Goal: Task Accomplishment & Management: Use online tool/utility

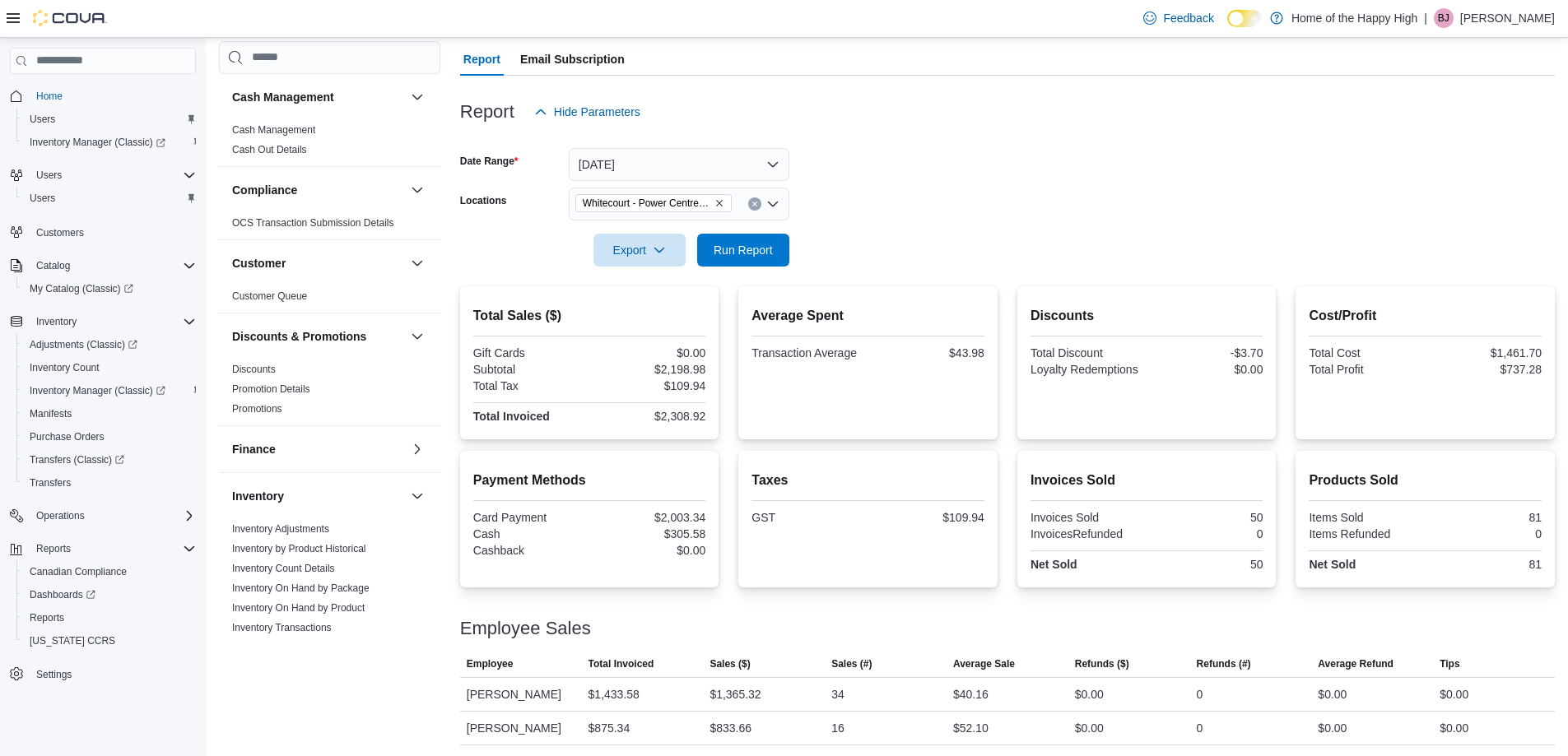
scroll to position [147, 0]
drag, startPoint x: 278, startPoint y: 584, endPoint x: 1059, endPoint y: 733, distance: 795.1
click at [278, 584] on link "Inventory On Hand by Package" at bounding box center [301, 588] width 137 height 11
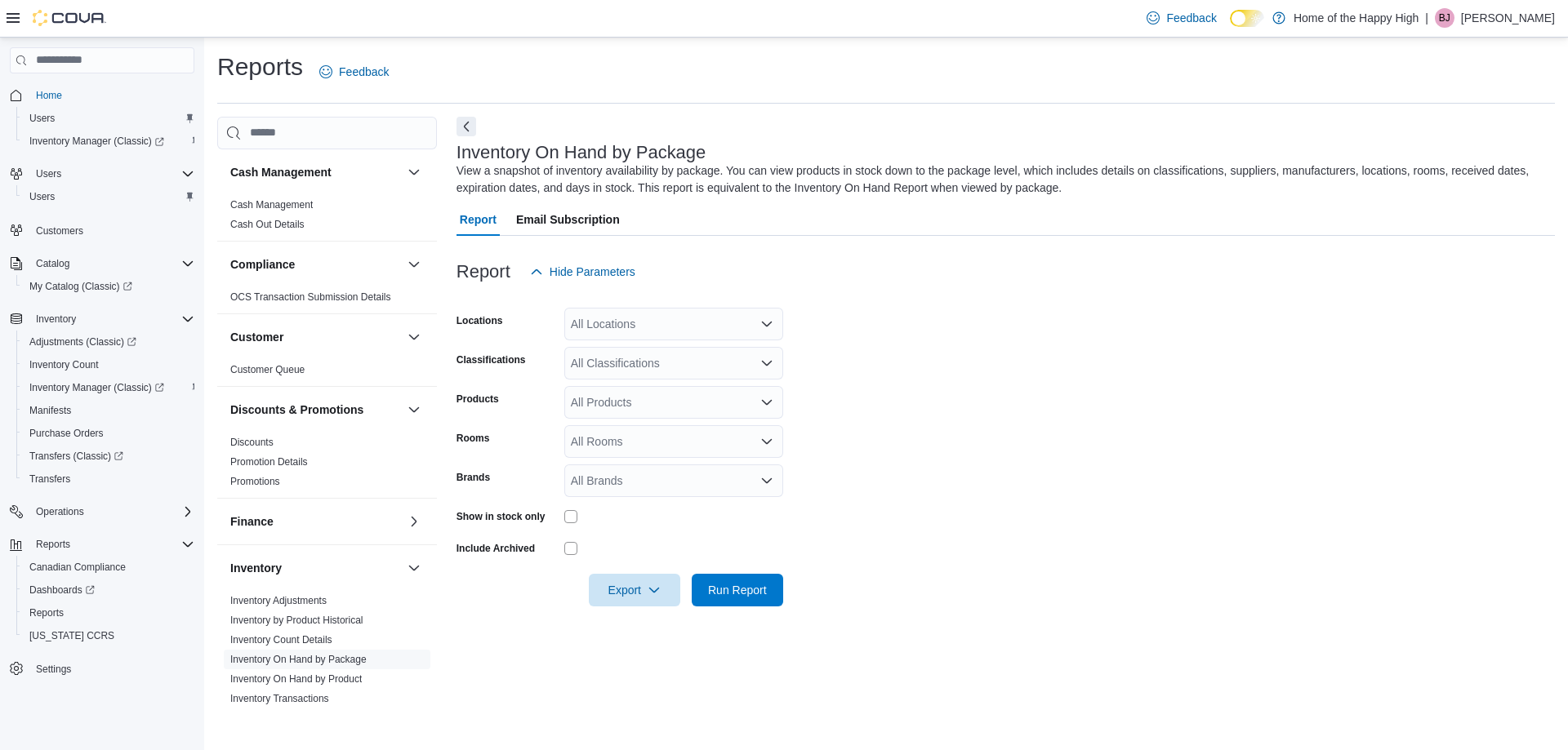
click at [610, 333] on div "All Locations" at bounding box center [673, 324] width 219 height 33
type input "****"
click at [694, 355] on span "Whitecourt - Power Centre - Fire & Flower" at bounding box center [738, 351] width 213 height 16
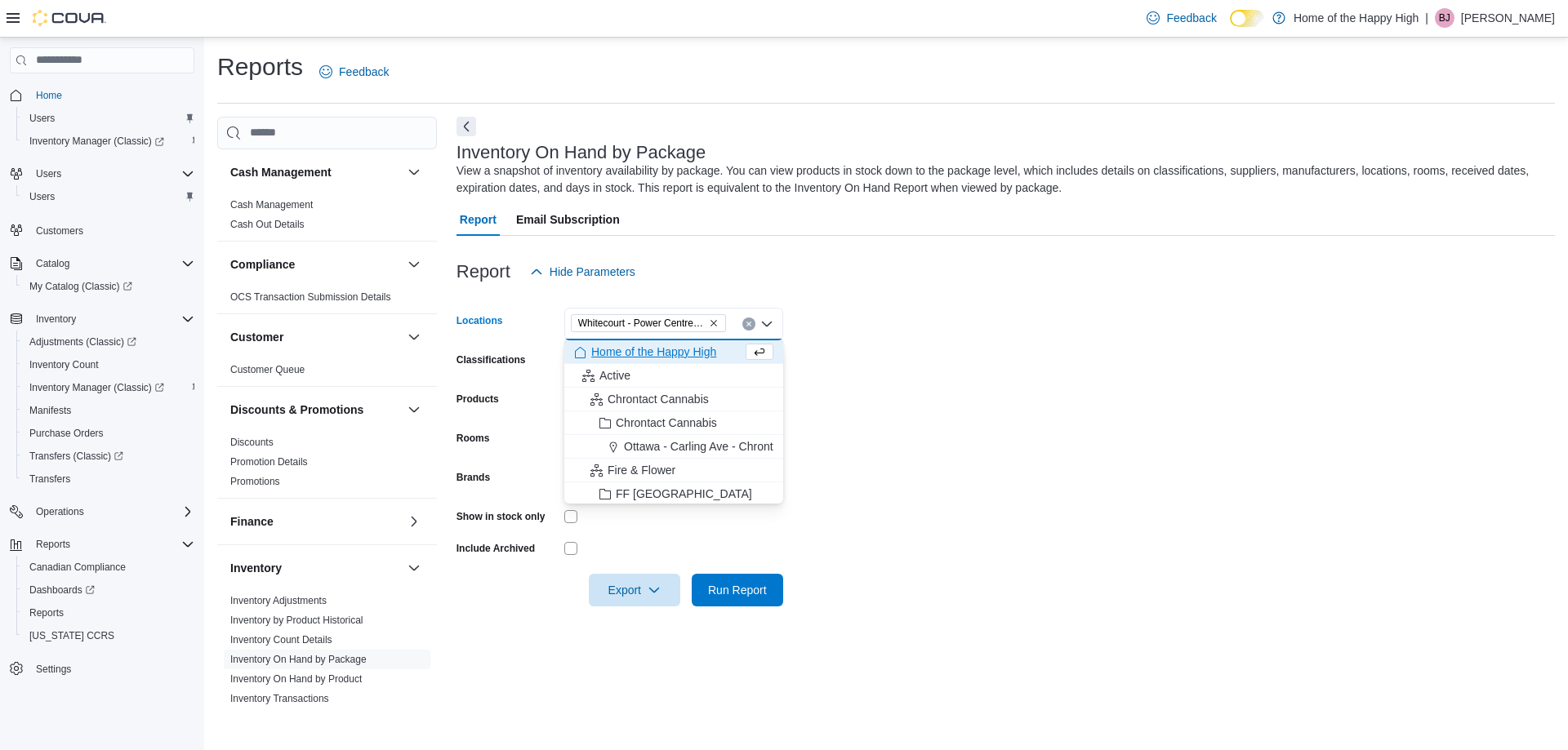
click at [1151, 380] on form "Locations [GEOGRAPHIC_DATA] - Fire & Flower Combo box. Selected. Whitecourt - P…" at bounding box center [1005, 447] width 1098 height 318
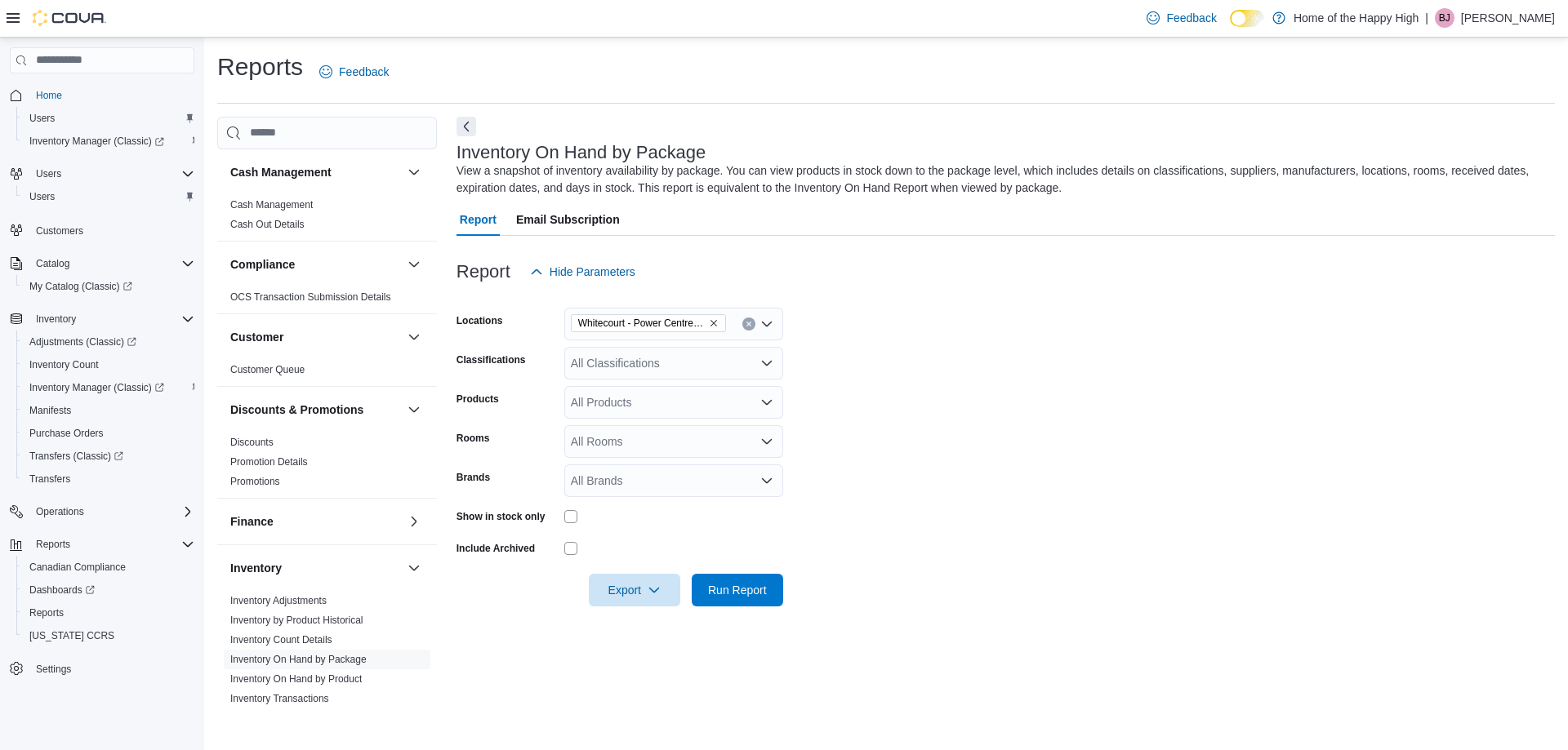
click at [649, 377] on div "All Classifications" at bounding box center [673, 363] width 219 height 33
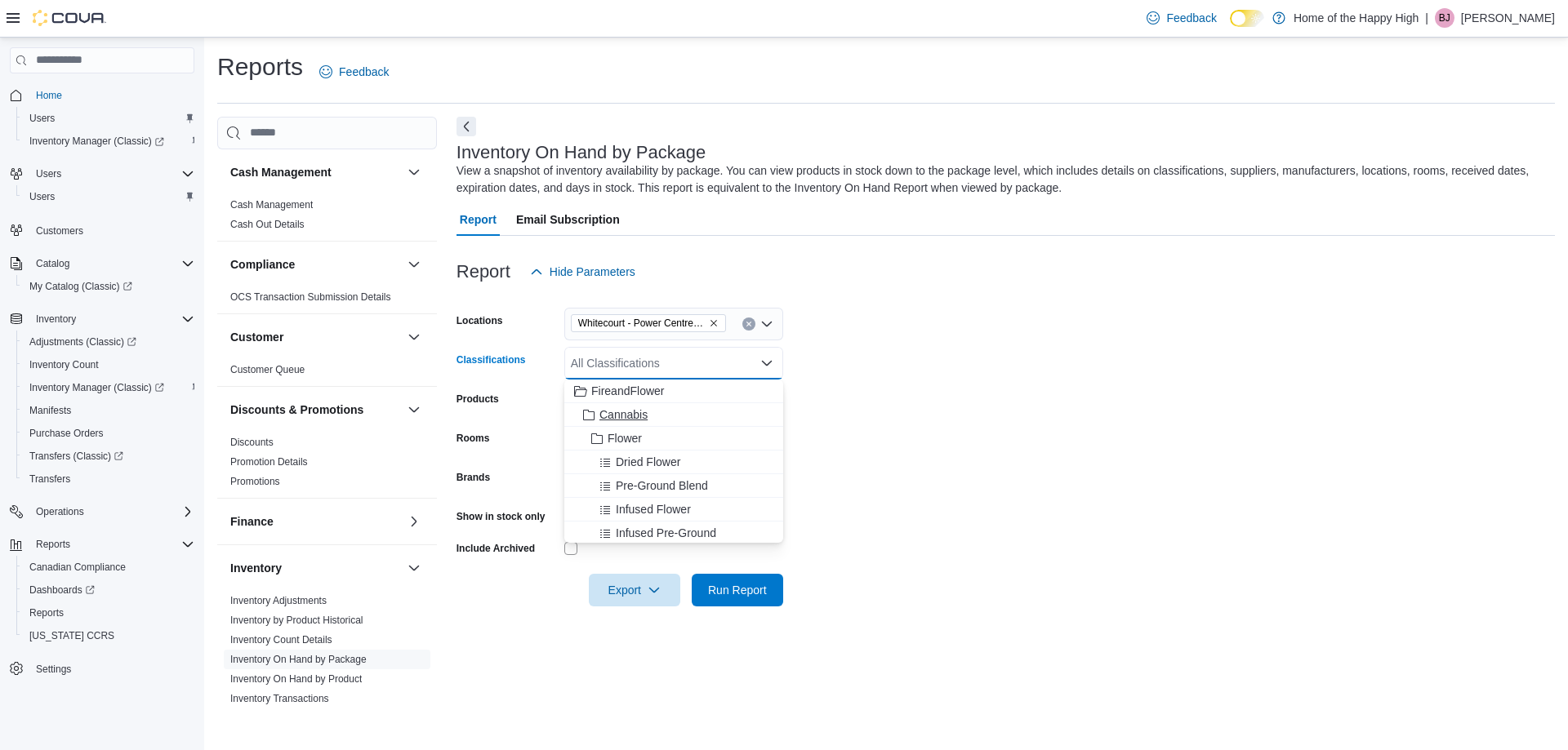
click at [607, 412] on span "Cannabis" at bounding box center [623, 414] width 48 height 16
click at [1138, 460] on form "Locations [GEOGRAPHIC_DATA] - Power Centre - Fire & Flower Classifications Cann…" at bounding box center [1005, 447] width 1098 height 318
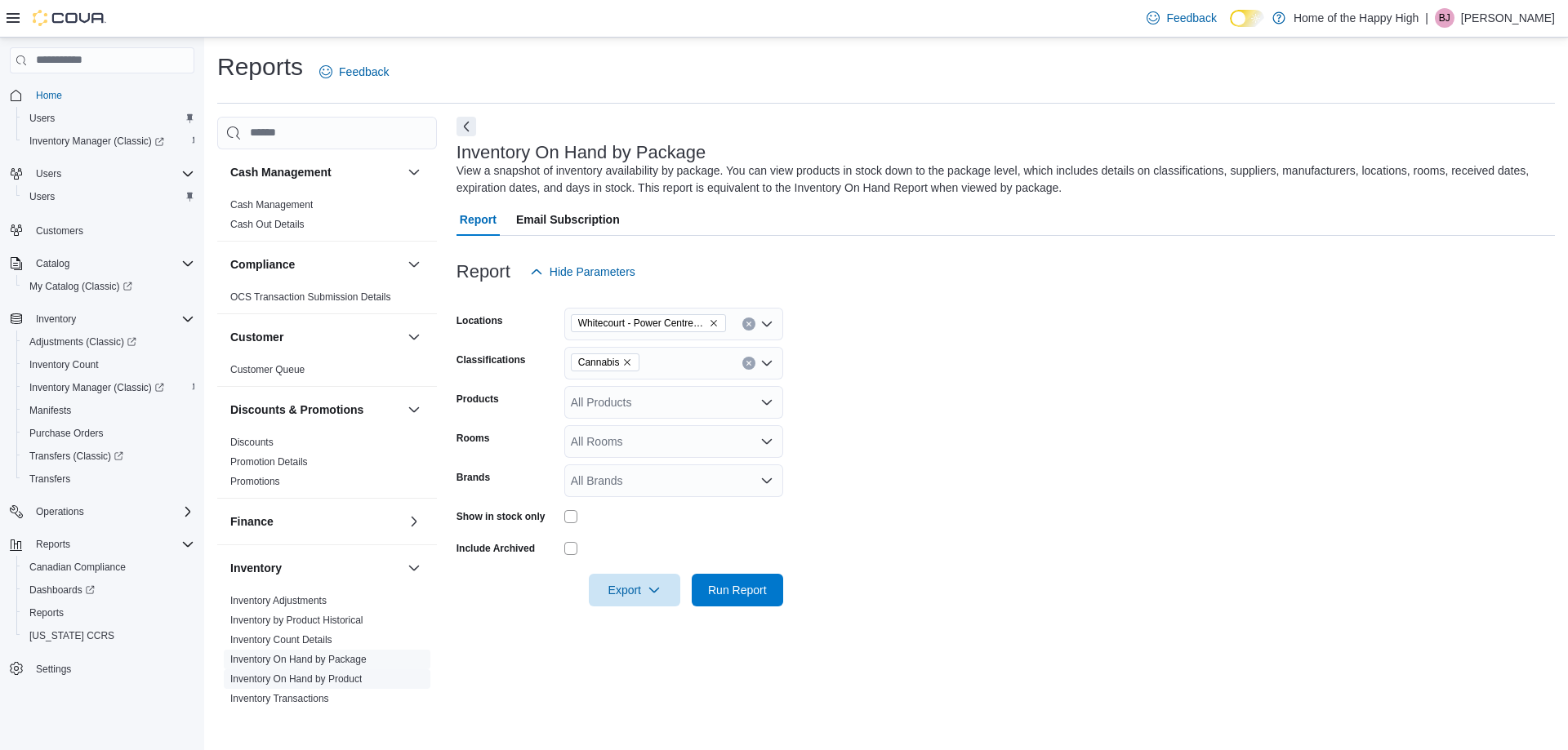
click at [274, 680] on link "Inventory On Hand by Product" at bounding box center [296, 679] width 131 height 11
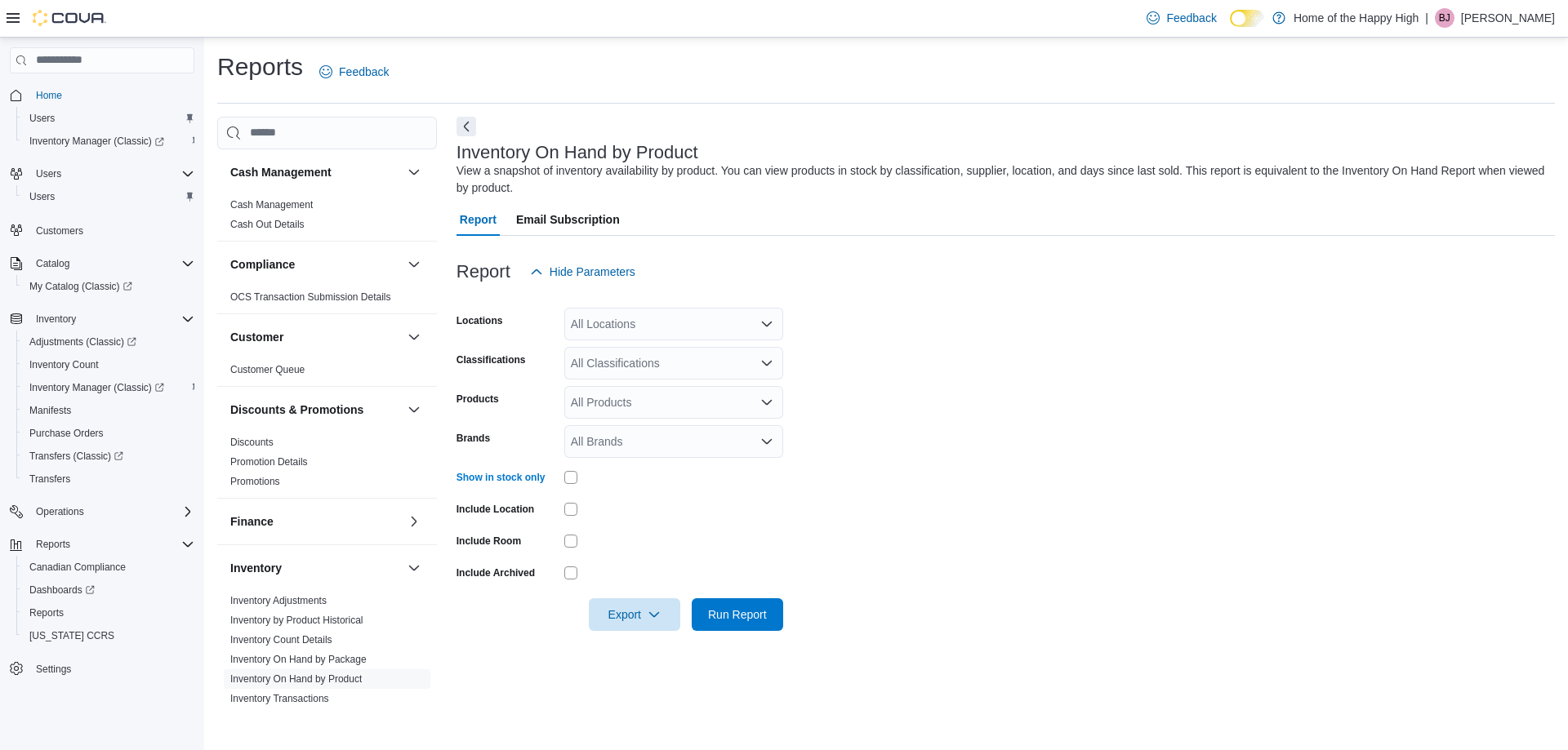
click at [610, 332] on div "All Locations" at bounding box center [673, 324] width 219 height 33
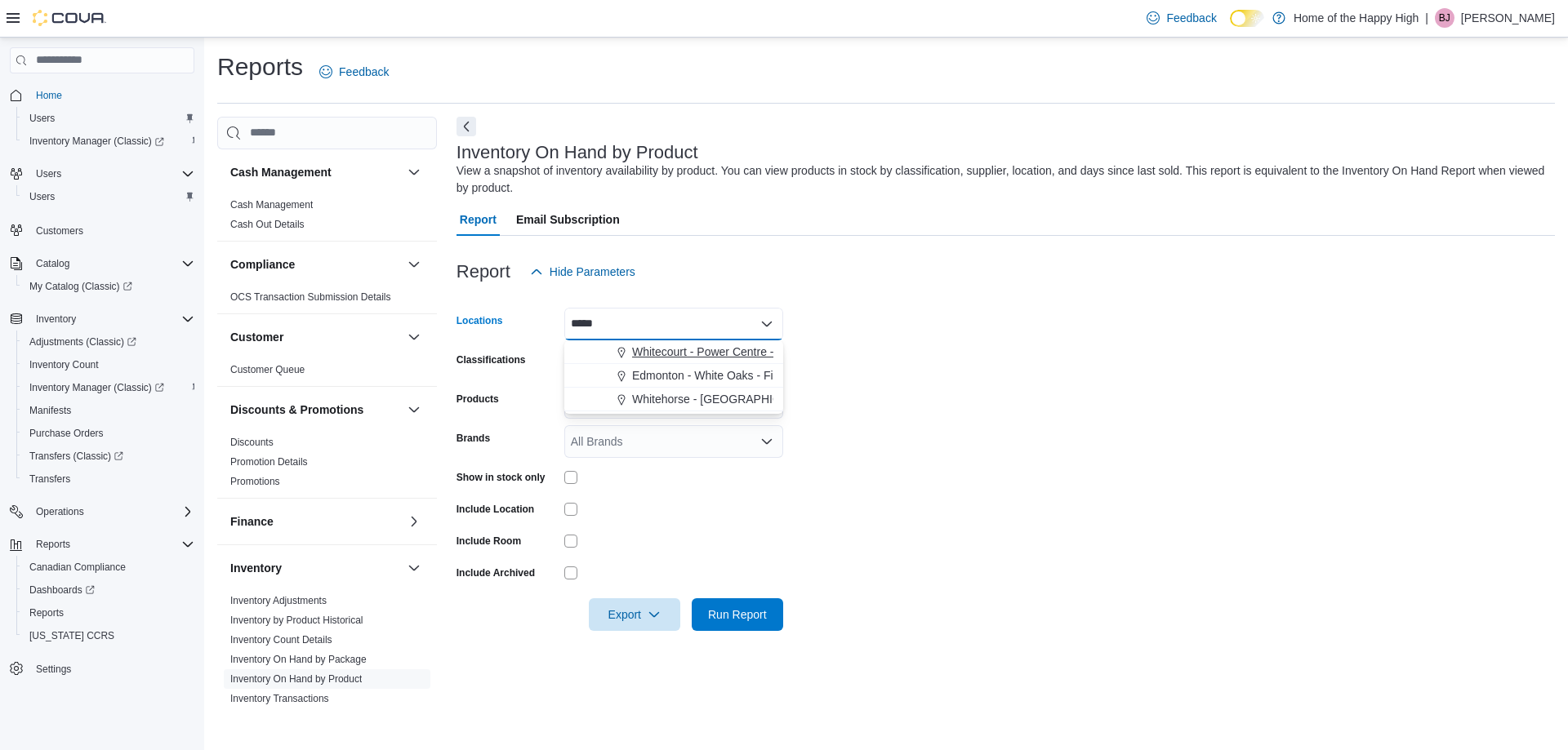
type input "*****"
click at [704, 359] on span "Whitecourt - Power Centre - Fire & Flower" at bounding box center [738, 351] width 213 height 16
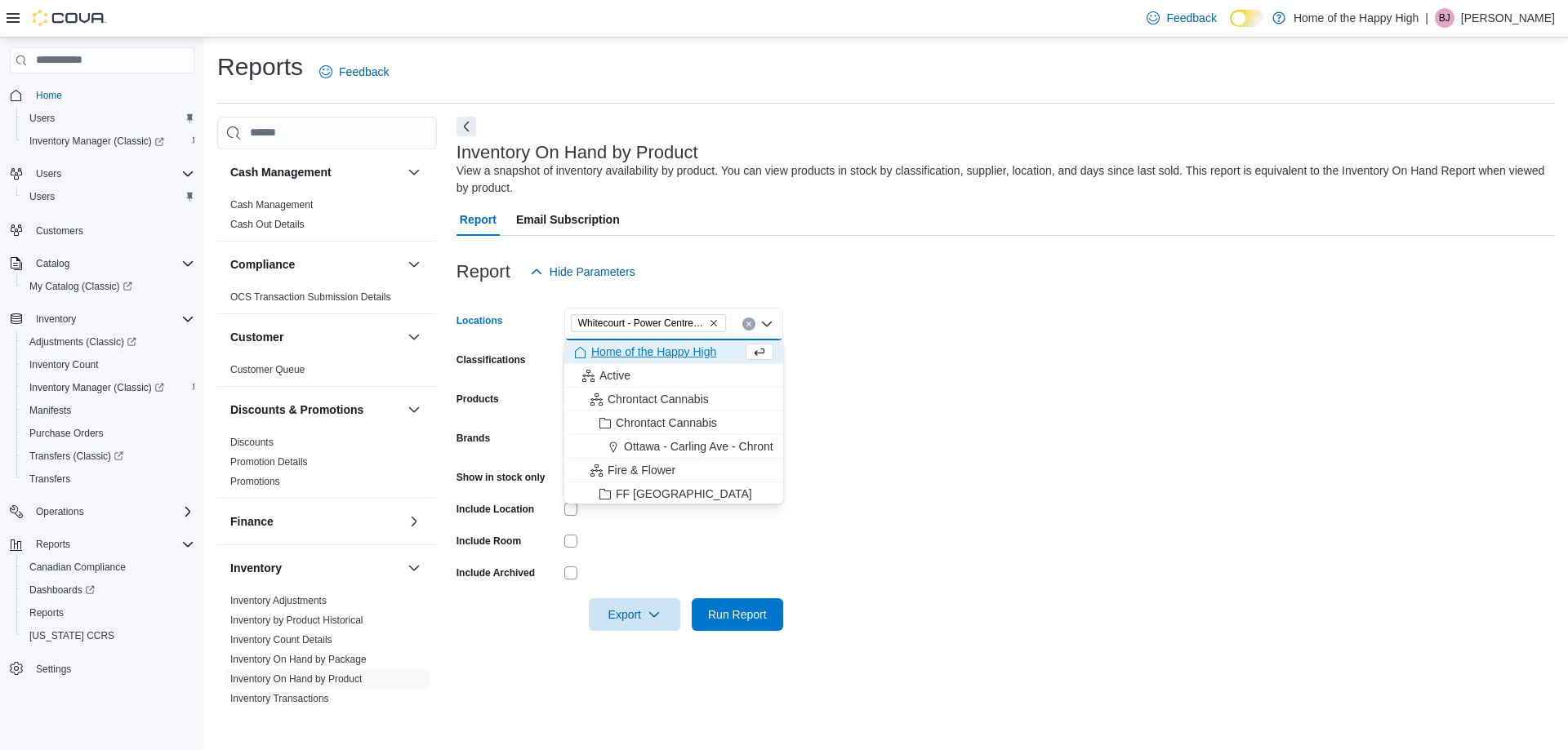
drag, startPoint x: 1068, startPoint y: 375, endPoint x: 819, endPoint y: 603, distance: 337.6
click at [1067, 375] on form "Locations [GEOGRAPHIC_DATA] - Fire & Flower Combo box. Selected. Whitecourt - P…" at bounding box center [1005, 459] width 1098 height 343
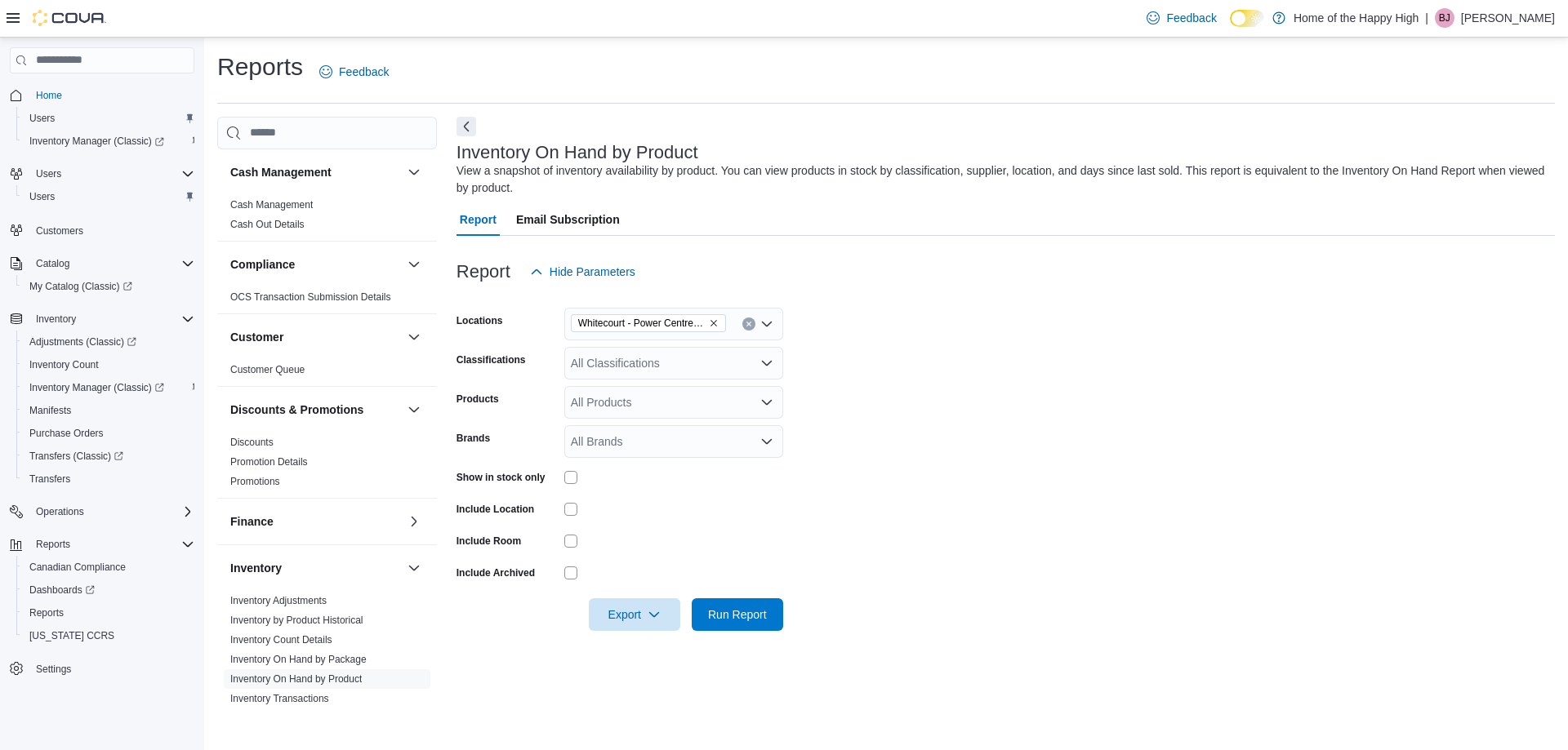
click at [617, 374] on div "All Classifications" at bounding box center [673, 363] width 219 height 33
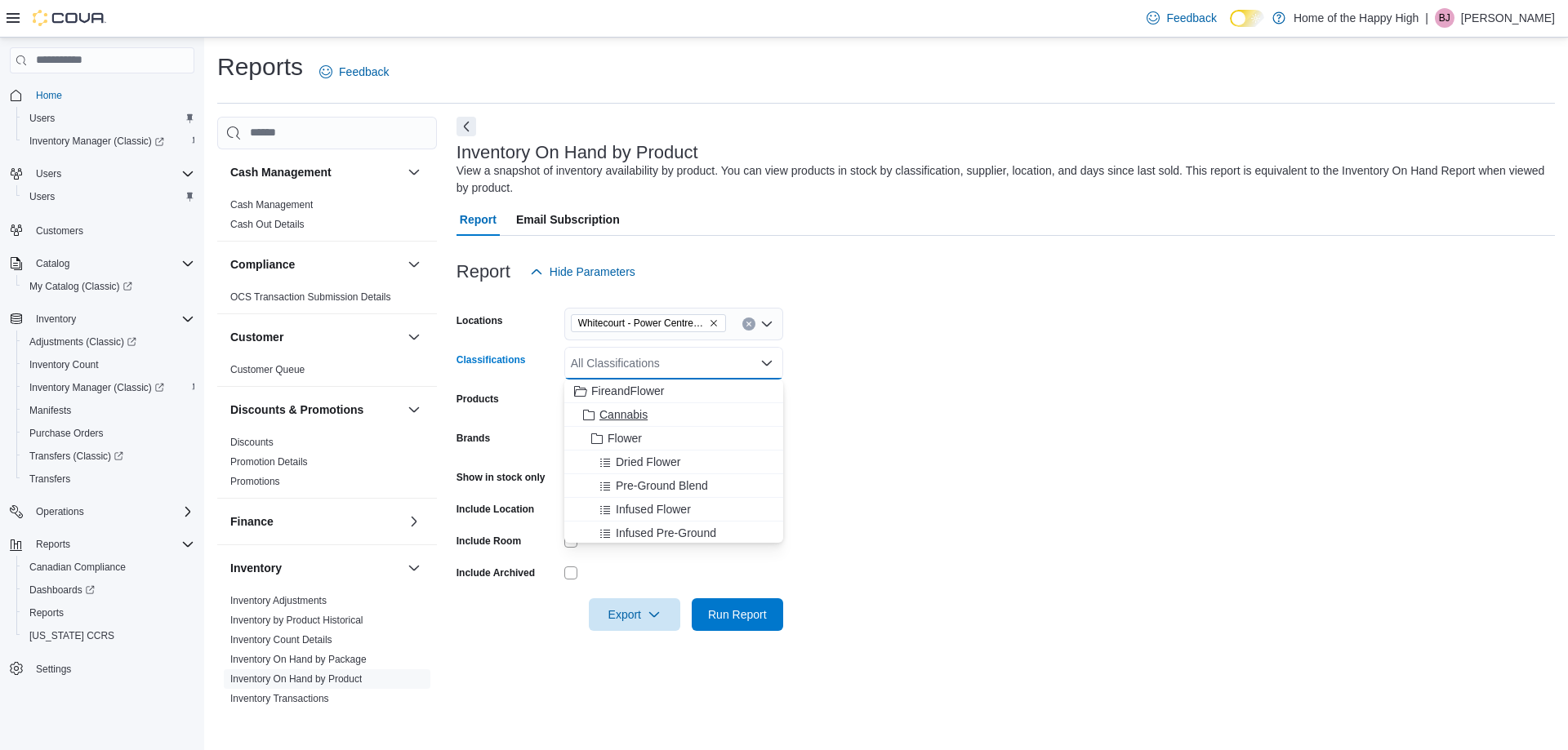
click at [611, 412] on span "Cannabis" at bounding box center [623, 414] width 48 height 16
click at [1090, 472] on form "Locations [GEOGRAPHIC_DATA] - Power Centre - Fire & Flower Classifications Cann…" at bounding box center [1005, 459] width 1098 height 343
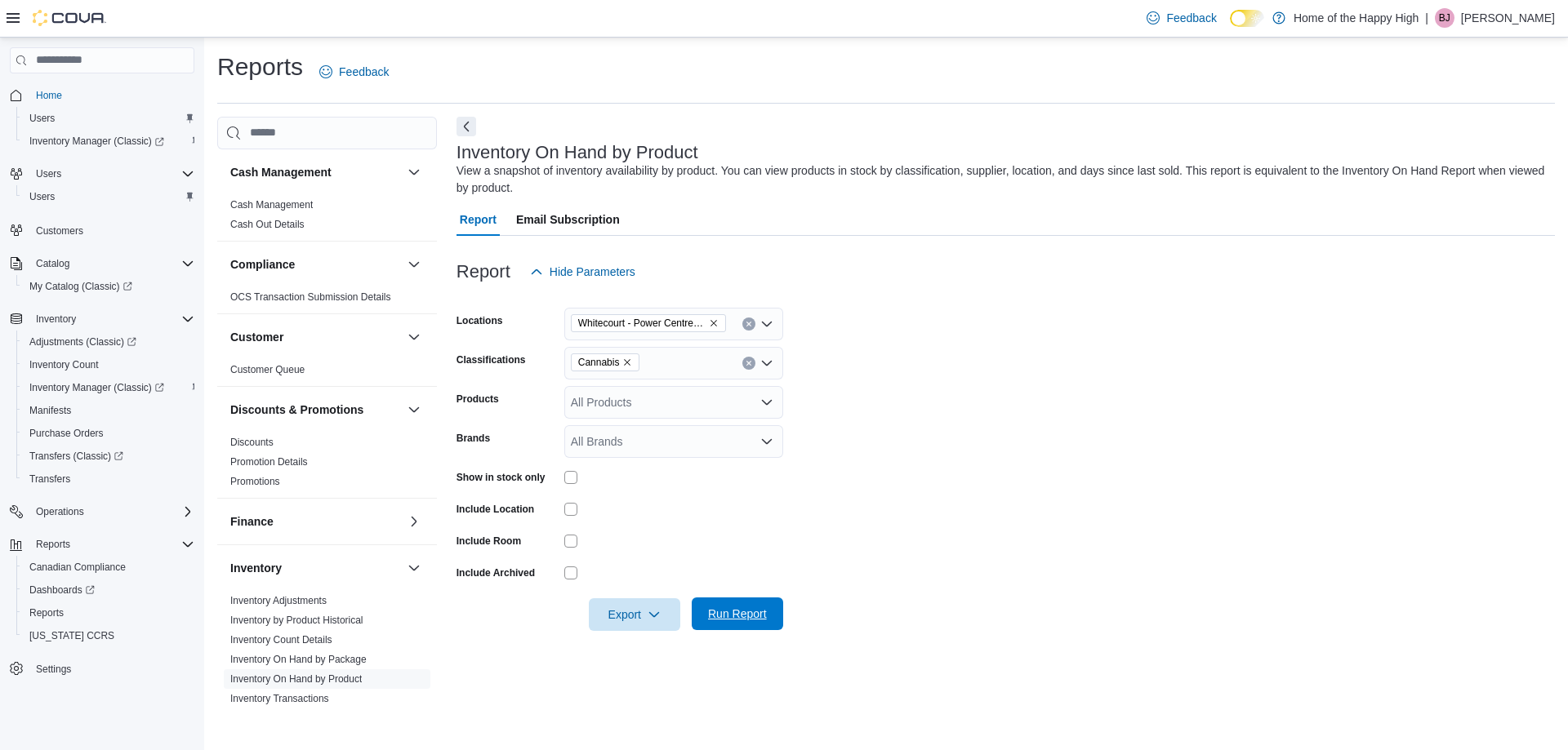
click at [748, 618] on span "Run Report" at bounding box center [737, 614] width 59 height 16
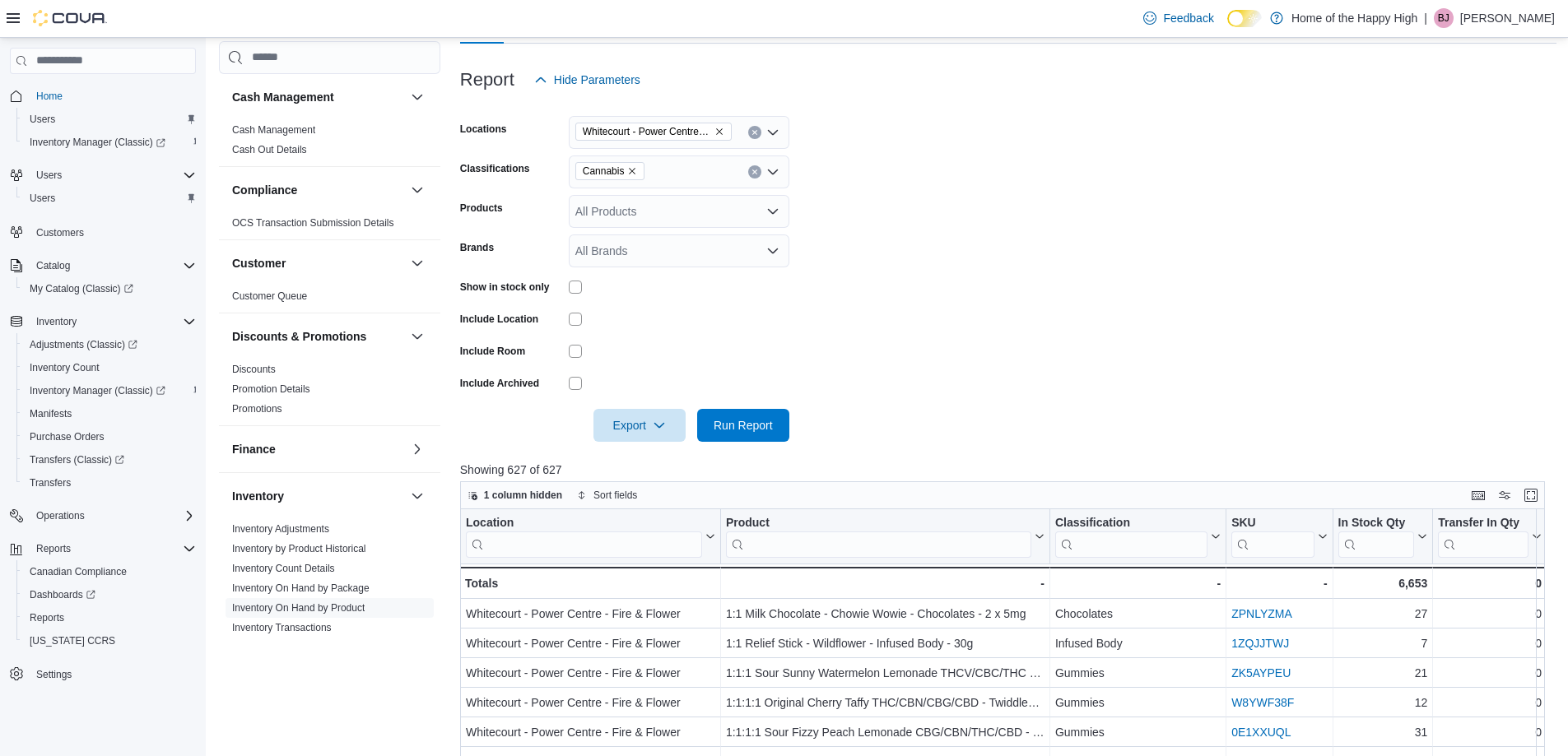
scroll to position [164, 0]
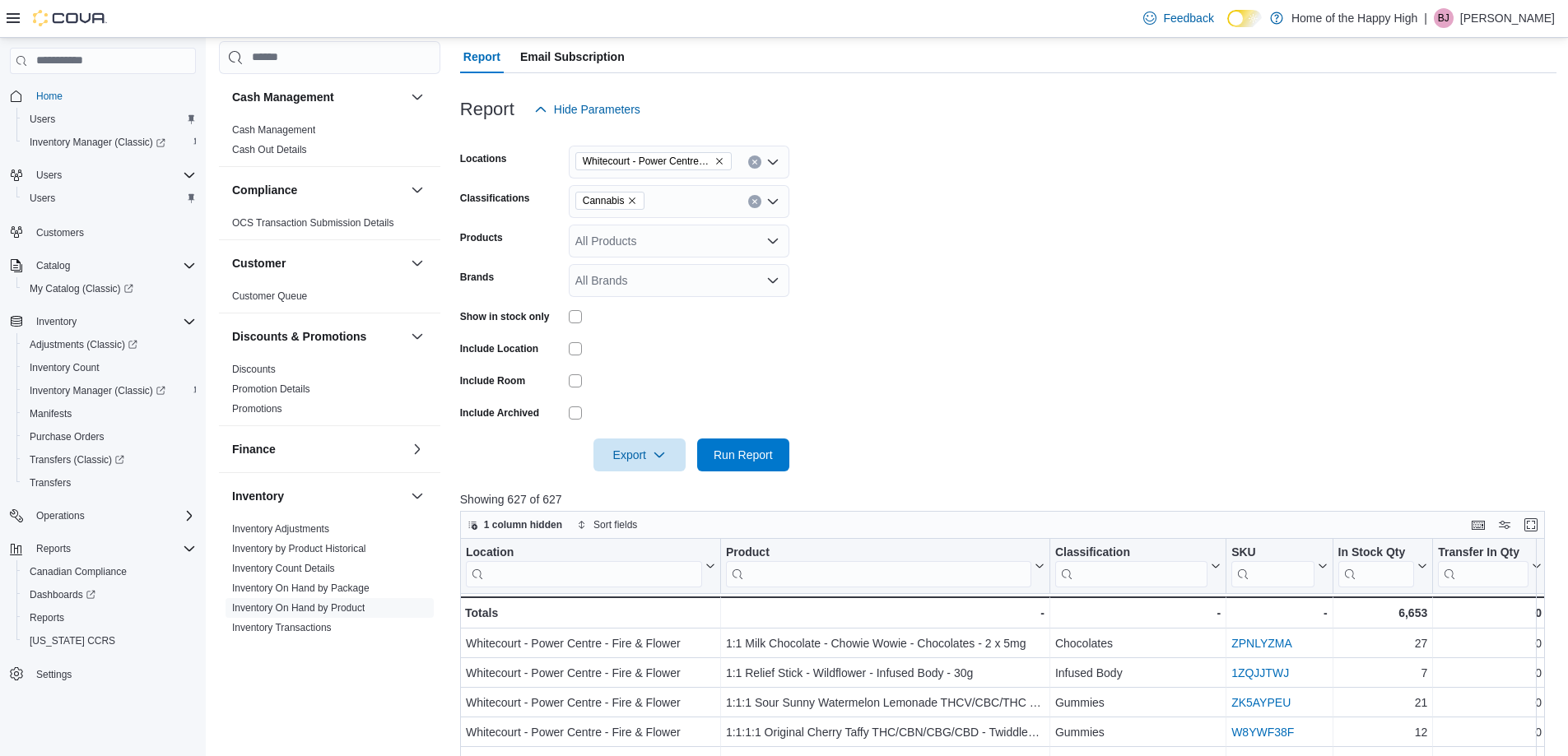
click at [590, 442] on div "Export Run Report" at bounding box center [624, 455] width 329 height 33
click at [609, 456] on span "Export" at bounding box center [640, 454] width 73 height 33
click at [630, 487] on span "Export to Excel" at bounding box center [642, 487] width 74 height 13
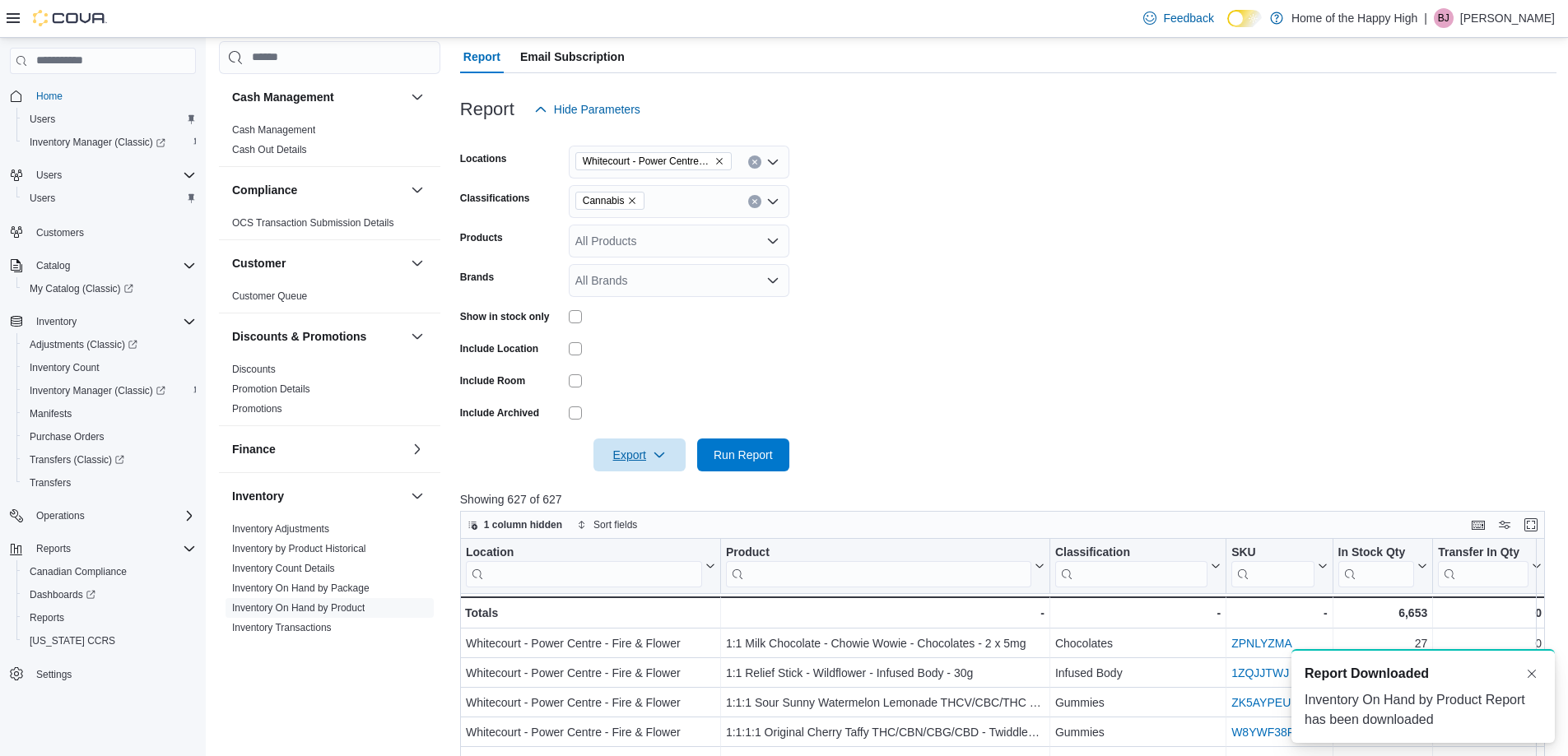
scroll to position [0, 0]
